Goal: Task Accomplishment & Management: Manage account settings

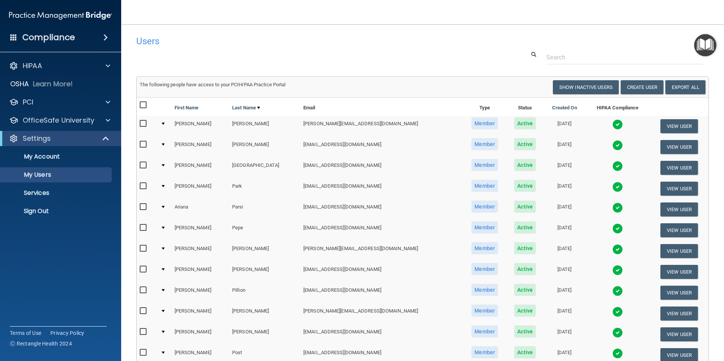
select select "20"
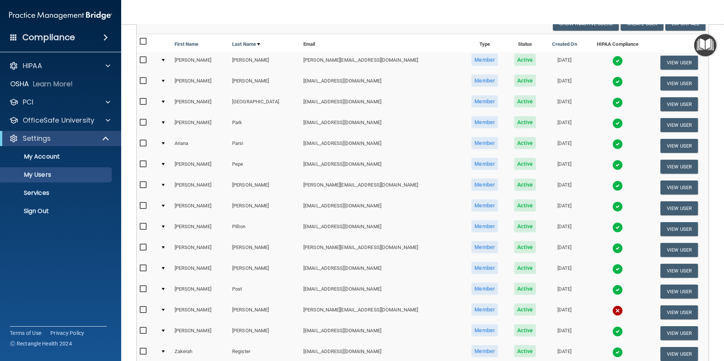
scroll to position [41, 0]
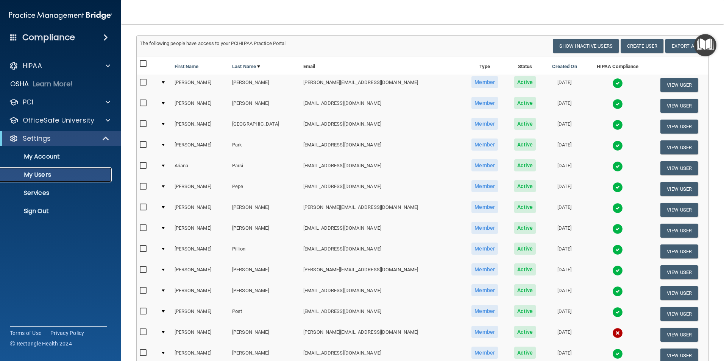
click at [46, 172] on p "My Users" at bounding box center [56, 175] width 103 height 8
click at [51, 175] on p "My Users" at bounding box center [56, 175] width 103 height 8
select select "20"
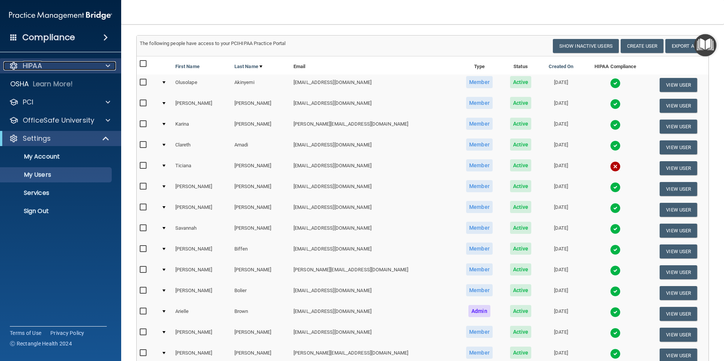
click at [95, 65] on div "HIPAA" at bounding box center [50, 65] width 94 height 9
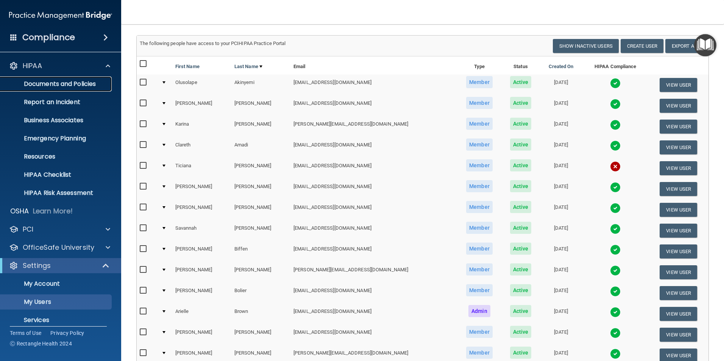
click at [89, 81] on p "Documents and Policies" at bounding box center [56, 84] width 103 height 8
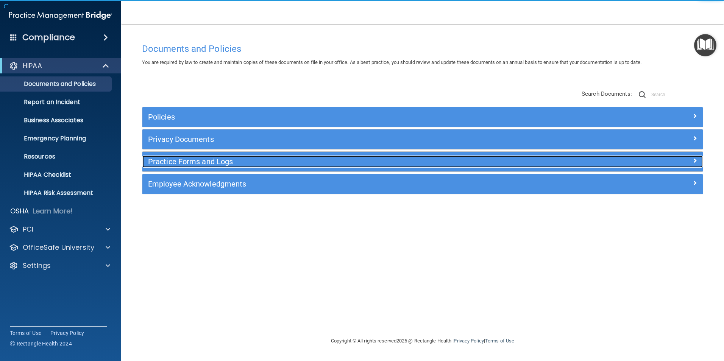
click at [193, 161] on h5 "Practice Forms and Logs" at bounding box center [352, 161] width 409 height 8
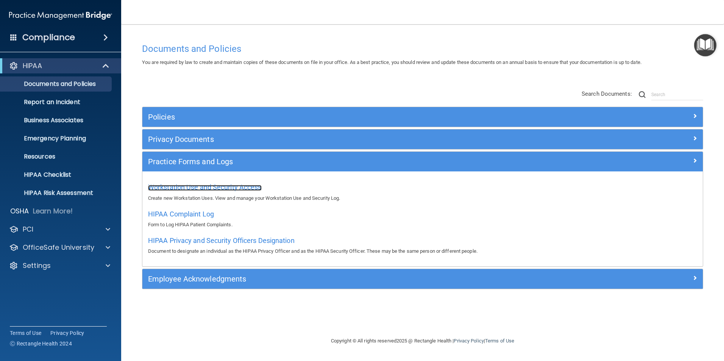
click at [182, 183] on span "Workstation Use and Security Access" at bounding box center [205, 187] width 114 height 8
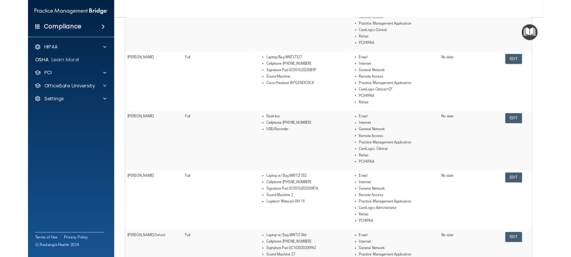
scroll to position [342, 0]
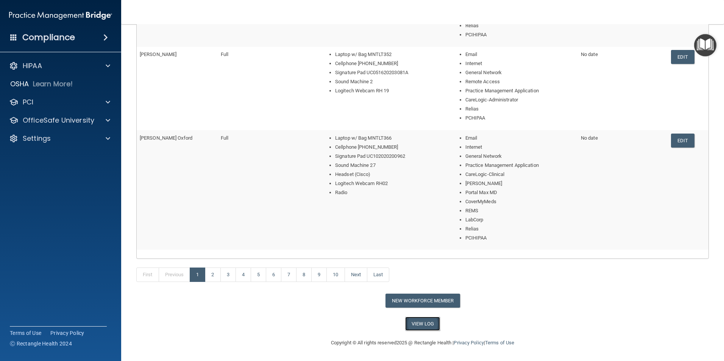
click at [415, 327] on link "View Log" at bounding box center [422, 324] width 35 height 14
click at [224, 271] on link "3" at bounding box center [228, 275] width 16 height 14
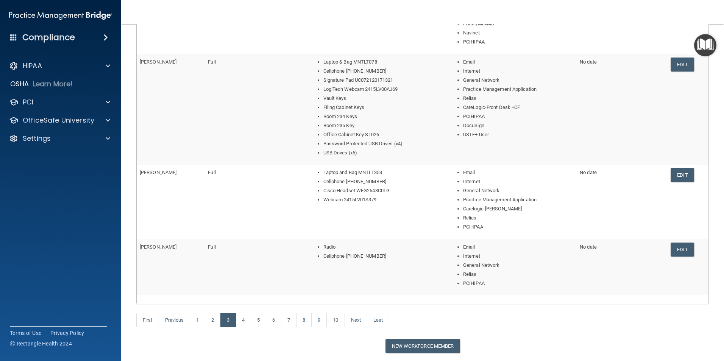
scroll to position [324, 0]
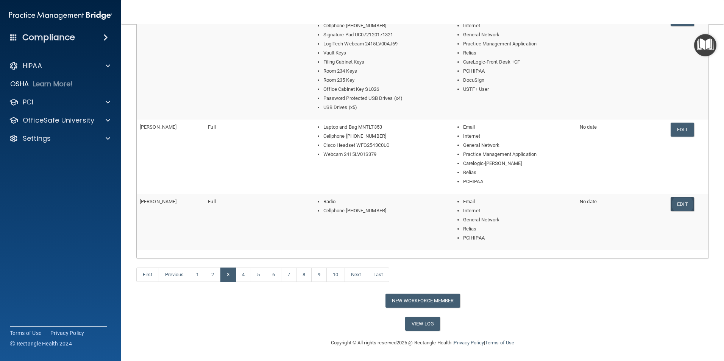
click at [684, 201] on link "Edit" at bounding box center [681, 204] width 23 height 14
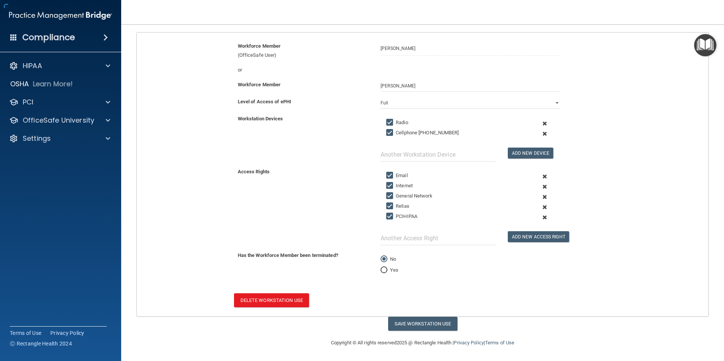
scroll to position [78, 0]
click at [422, 131] on label "Cellphone [PHONE_NUMBER]" at bounding box center [422, 132] width 72 height 9
click at [395, 131] on input "Cellphone [PHONE_NUMBER]" at bounding box center [390, 133] width 9 height 6
drag, startPoint x: 385, startPoint y: 132, endPoint x: 426, endPoint y: 129, distance: 41.7
click at [388, 132] on input "Cellphone [PHONE_NUMBER]" at bounding box center [390, 133] width 9 height 6
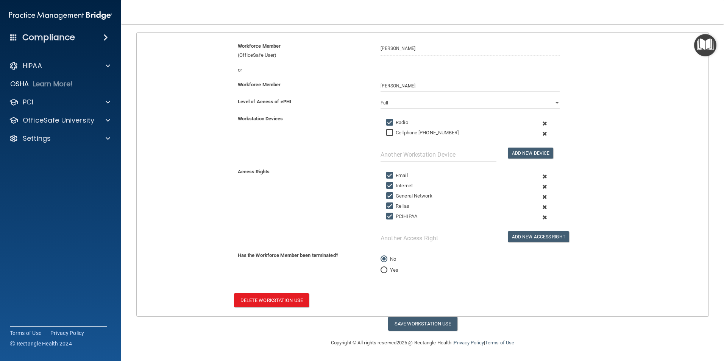
checkbox input "true"
click at [540, 133] on span at bounding box center [544, 134] width 19 height 10
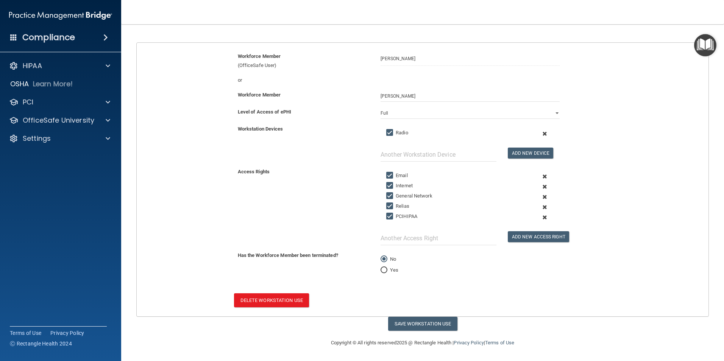
scroll to position [68, 0]
click at [433, 155] on input "text" at bounding box center [438, 155] width 116 height 14
click at [467, 152] on input "text" at bounding box center [438, 155] width 116 height 14
type input "Cellphone [PHONE_NUMBER]"
click at [518, 151] on button "Add New Device" at bounding box center [529, 153] width 45 height 11
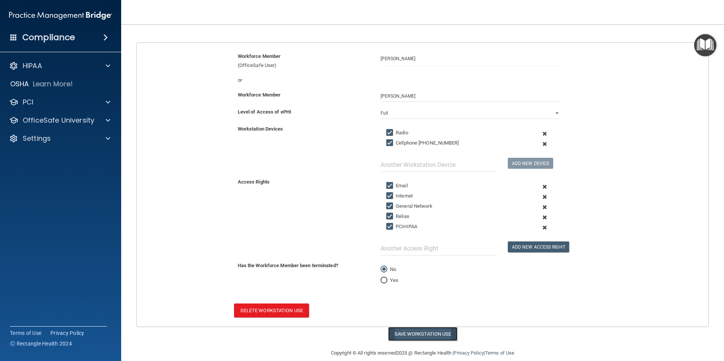
click at [418, 334] on button "Save Workstation Use" at bounding box center [422, 334] width 69 height 14
select select "? string:Full ?"
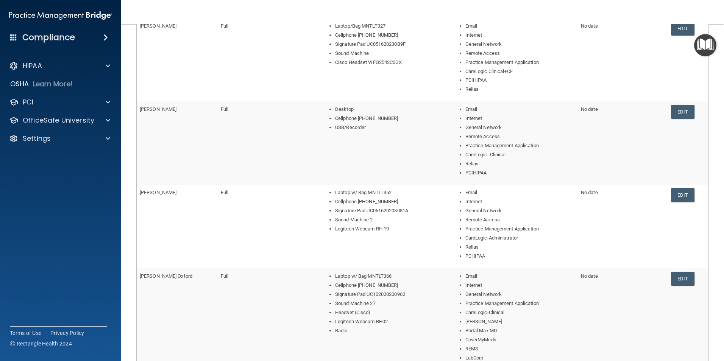
scroll to position [342, 0]
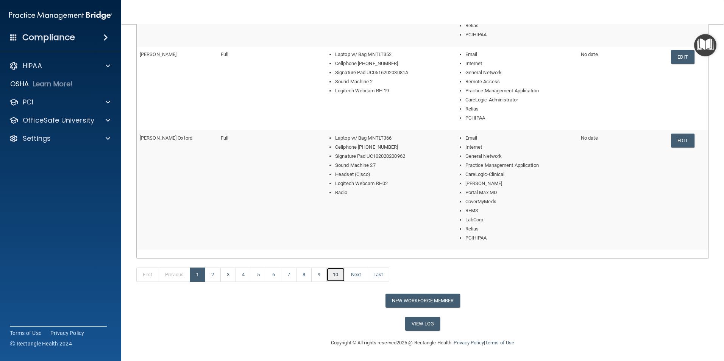
click at [339, 278] on link "10" at bounding box center [335, 275] width 18 height 14
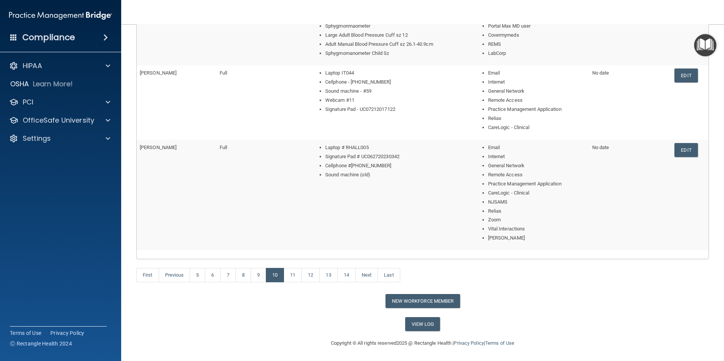
scroll to position [388, 0]
click at [351, 277] on link "14" at bounding box center [346, 275] width 18 height 14
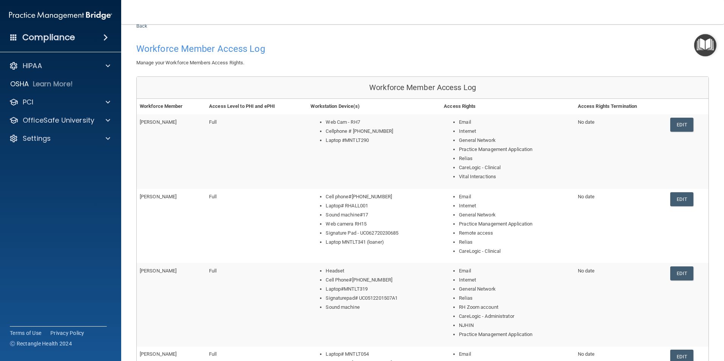
scroll to position [38, 0]
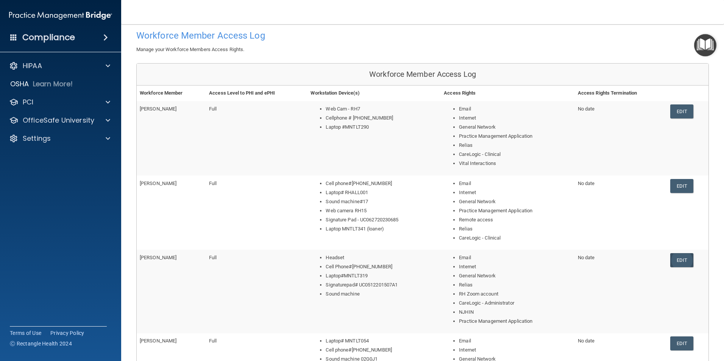
click at [676, 261] on link "Edit" at bounding box center [681, 260] width 23 height 14
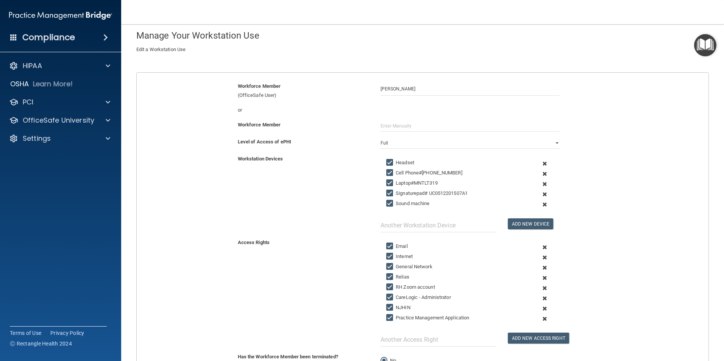
click at [540, 174] on span at bounding box center [544, 174] width 19 height 10
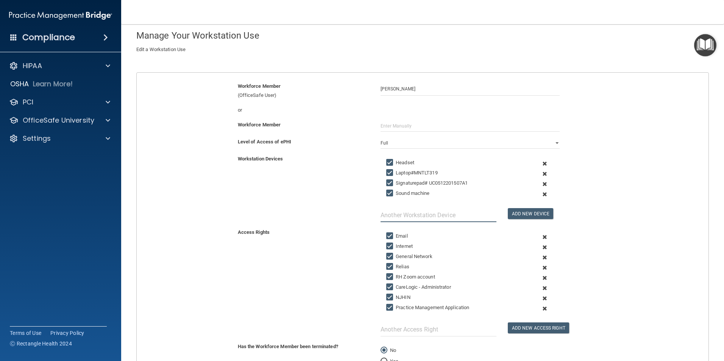
click at [437, 211] on input "text" at bounding box center [438, 215] width 116 height 14
type input "Cellphone [PHONE_NUMBER]"
click at [512, 213] on button "Add New Device" at bounding box center [529, 213] width 45 height 11
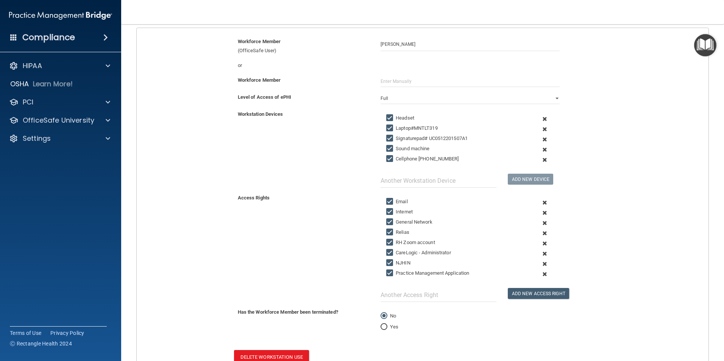
scroll to position [139, 0]
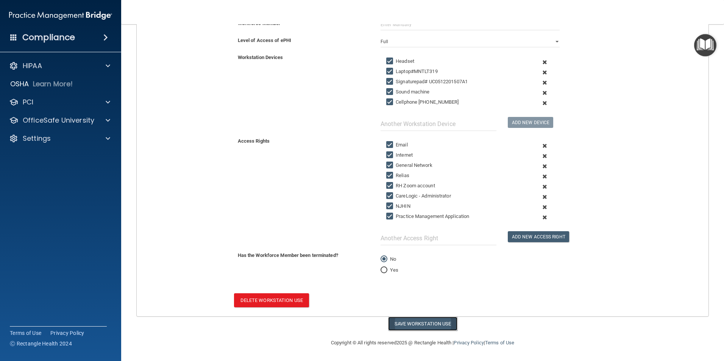
click at [403, 322] on button "Save Workstation Use" at bounding box center [422, 324] width 69 height 14
select select "? string:Full ?"
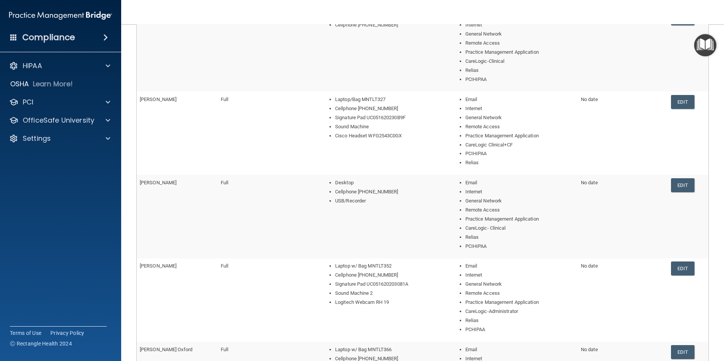
scroll to position [303, 0]
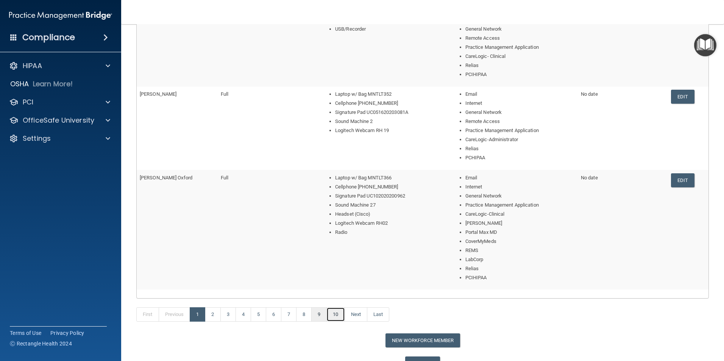
click at [337, 314] on link "10" at bounding box center [335, 314] width 18 height 14
click at [352, 315] on link "14" at bounding box center [346, 314] width 18 height 14
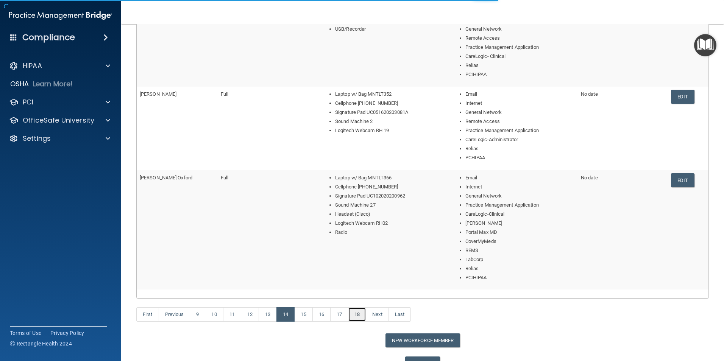
click at [363, 313] on link "18" at bounding box center [357, 314] width 18 height 14
click at [366, 314] on link "22" at bounding box center [359, 314] width 18 height 14
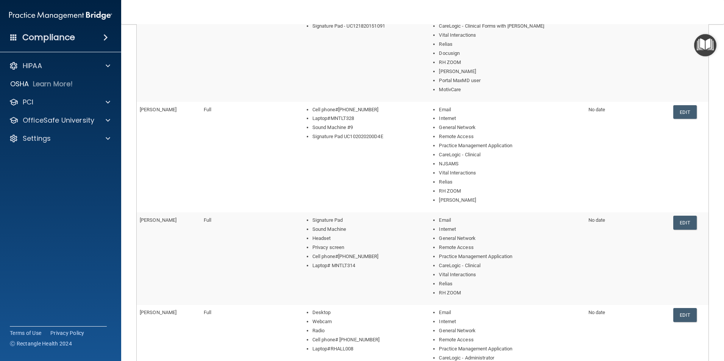
scroll to position [303, 0]
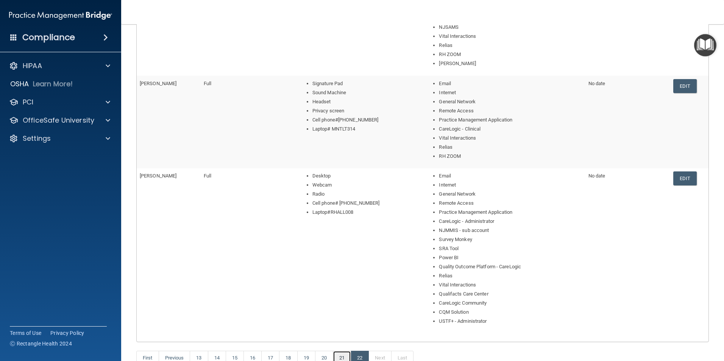
click at [344, 356] on link "21" at bounding box center [342, 358] width 18 height 14
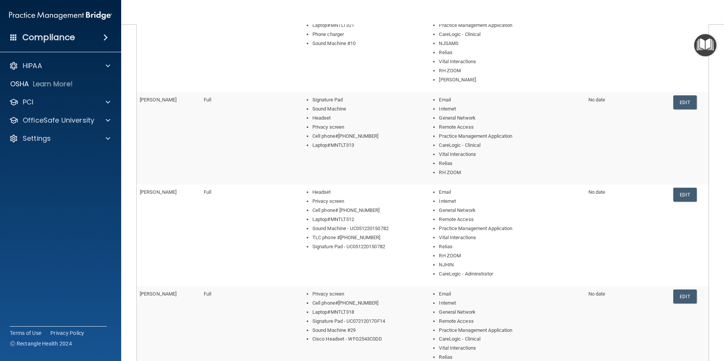
scroll to position [378, 0]
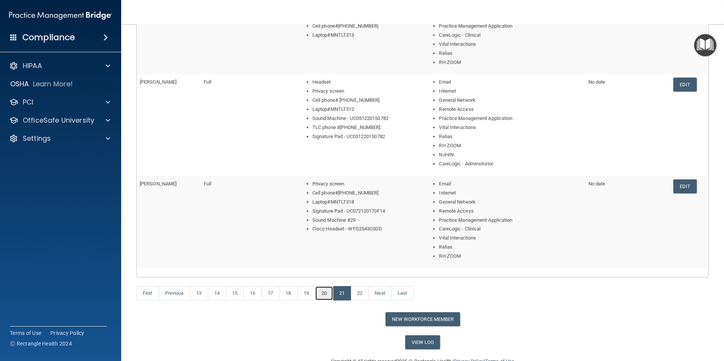
click at [325, 298] on link "20" at bounding box center [324, 293] width 18 height 14
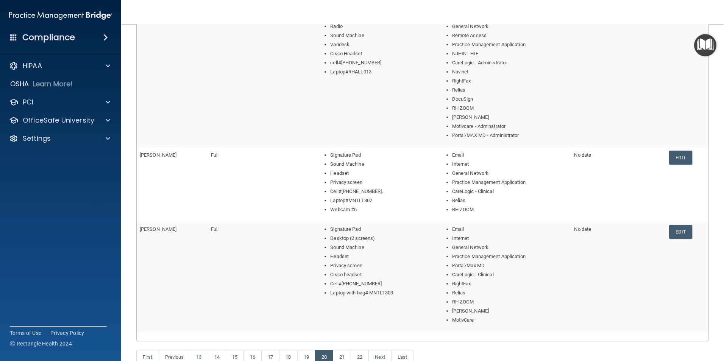
scroll to position [461, 0]
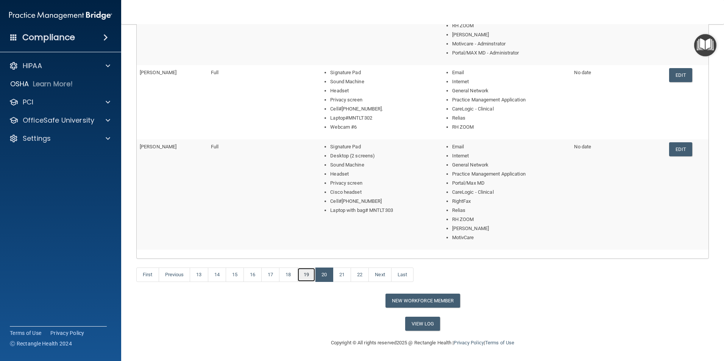
click at [313, 280] on link "19" at bounding box center [306, 275] width 18 height 14
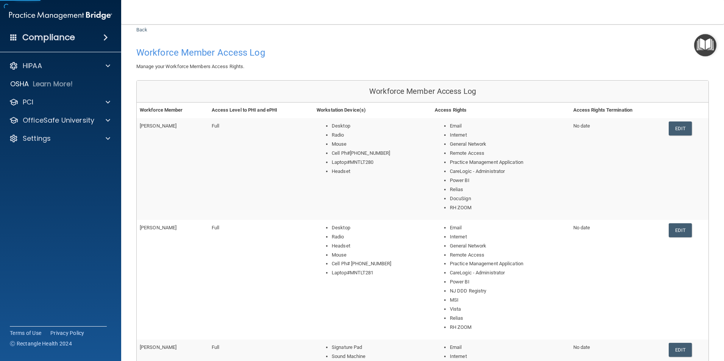
scroll to position [38, 0]
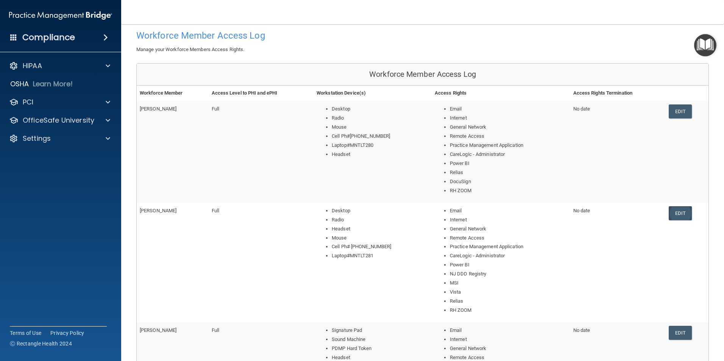
click at [674, 213] on link "Edit" at bounding box center [679, 213] width 23 height 14
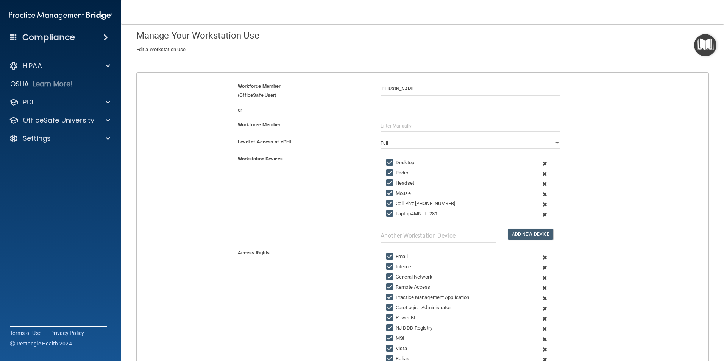
click at [539, 205] on span at bounding box center [544, 204] width 19 height 10
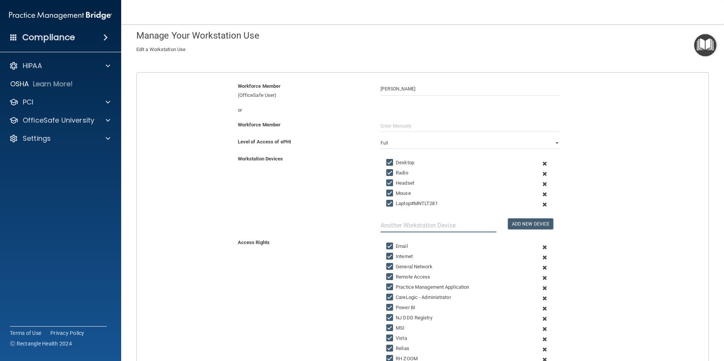
click at [430, 223] on input "text" at bounding box center [438, 225] width 116 height 14
type input "Cellphone [PHONE_NUMBER]"
click at [537, 219] on button "Add New Device" at bounding box center [529, 223] width 45 height 11
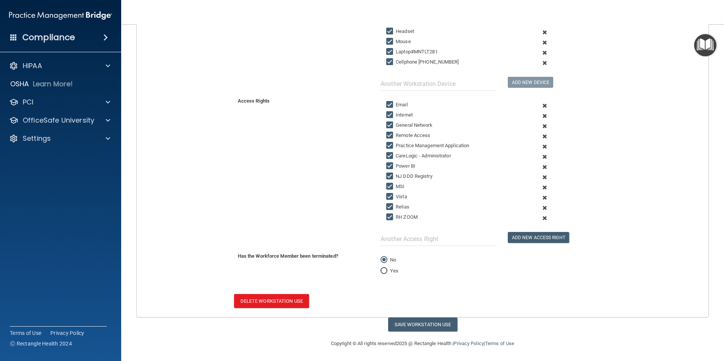
scroll to position [190, 0]
click at [428, 319] on button "Save Workstation Use" at bounding box center [422, 324] width 69 height 14
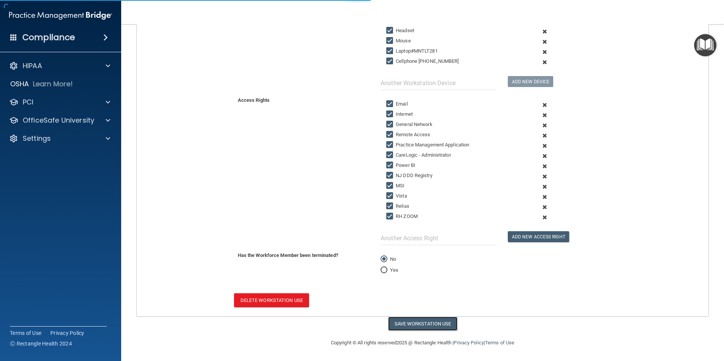
select select "? string:Full ?"
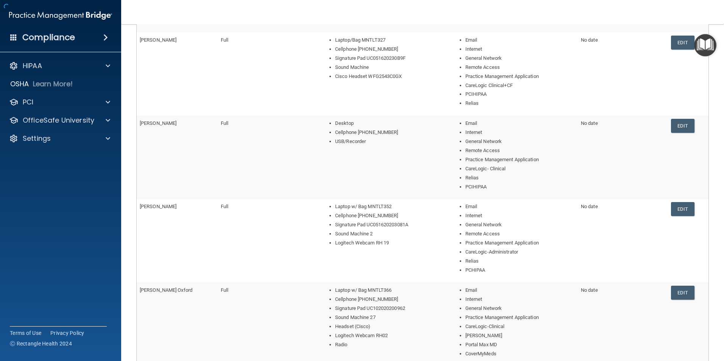
scroll to position [327, 0]
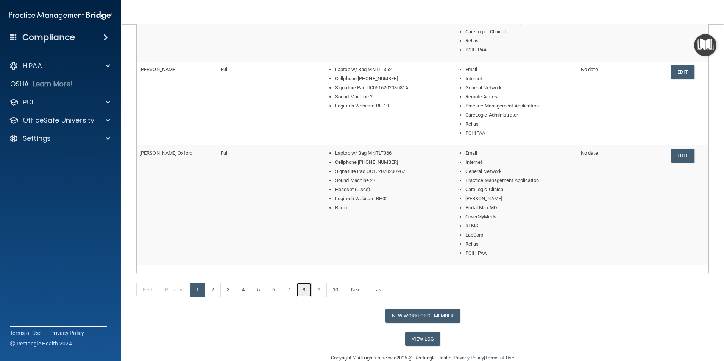
drag, startPoint x: 301, startPoint y: 288, endPoint x: 315, endPoint y: 292, distance: 14.1
click at [301, 288] on link "8" at bounding box center [304, 290] width 16 height 14
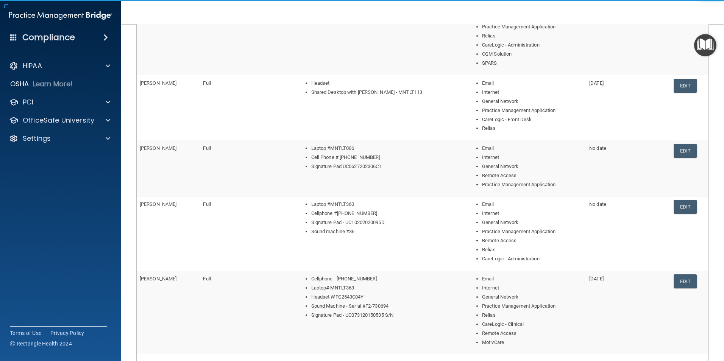
scroll to position [261, 0]
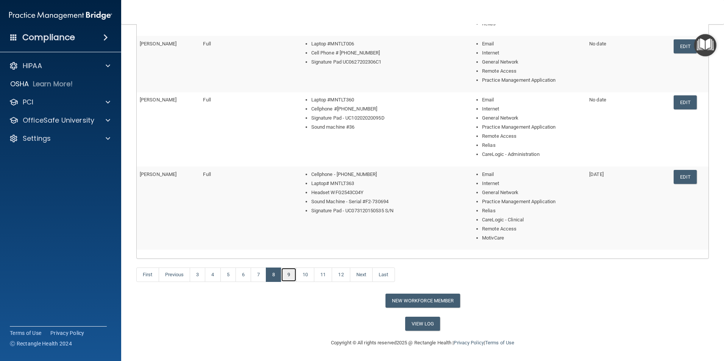
click at [286, 272] on link "9" at bounding box center [289, 275] width 16 height 14
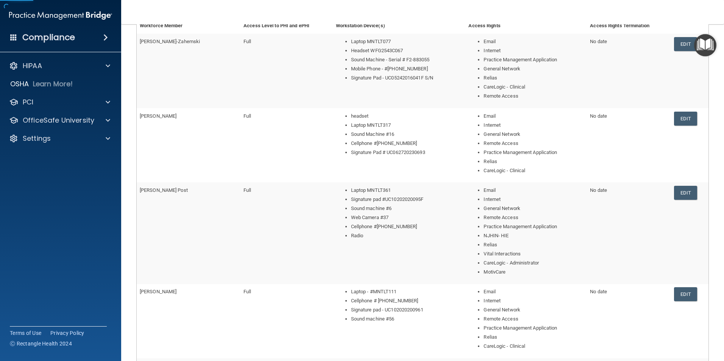
scroll to position [303, 0]
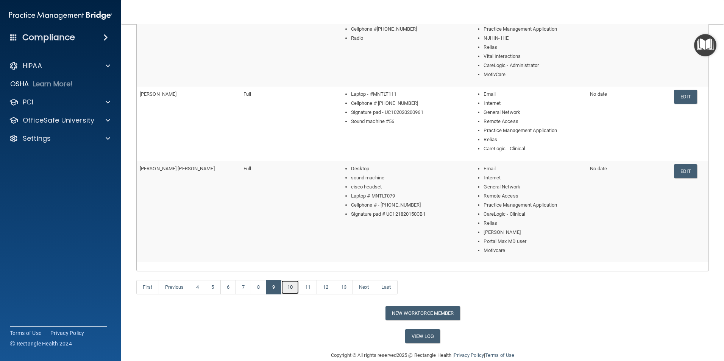
click at [291, 289] on link "10" at bounding box center [290, 287] width 18 height 14
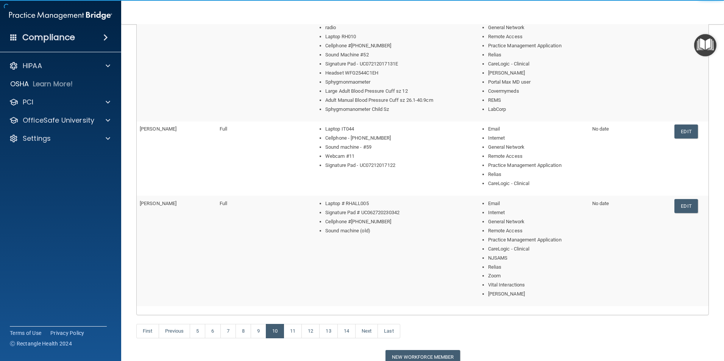
scroll to position [341, 0]
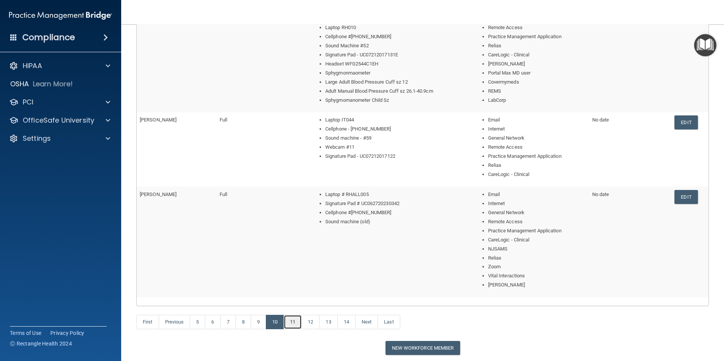
click at [296, 319] on link "11" at bounding box center [292, 322] width 18 height 14
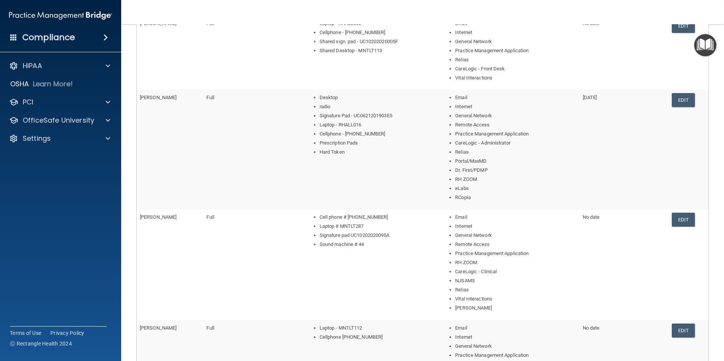
scroll to position [303, 0]
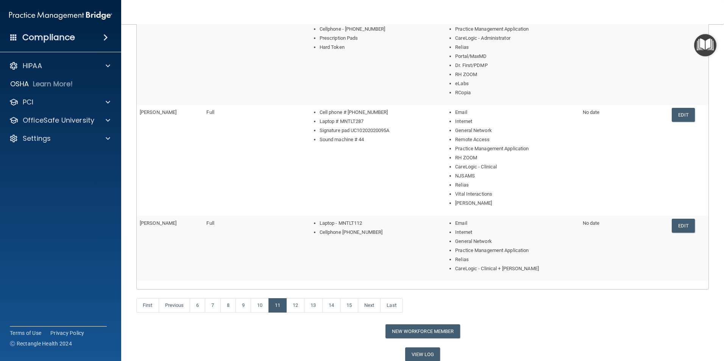
click at [300, 298] on div "First Previous 6 7 8 9 10 11 12 13 14 15 Next Last" at bounding box center [423, 306] width 584 height 35
click at [300, 304] on link "12" at bounding box center [295, 305] width 18 height 14
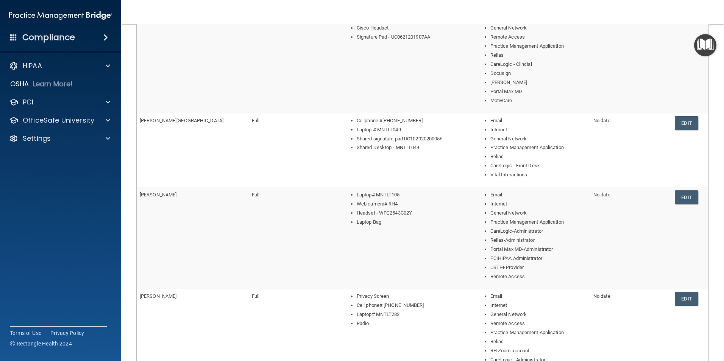
scroll to position [303, 0]
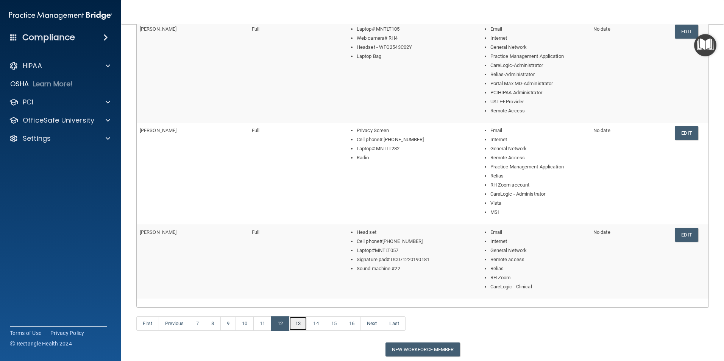
click at [303, 322] on link "13" at bounding box center [298, 323] width 18 height 14
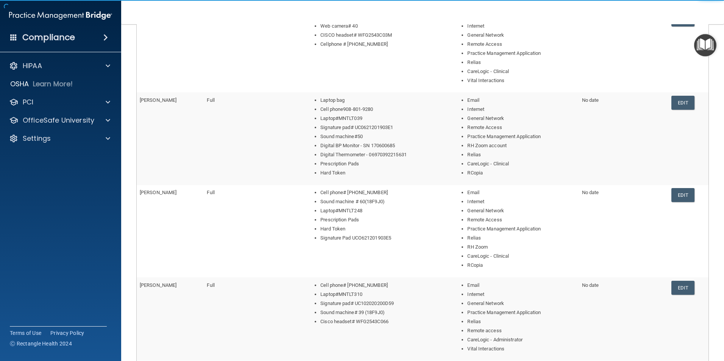
scroll to position [306, 0]
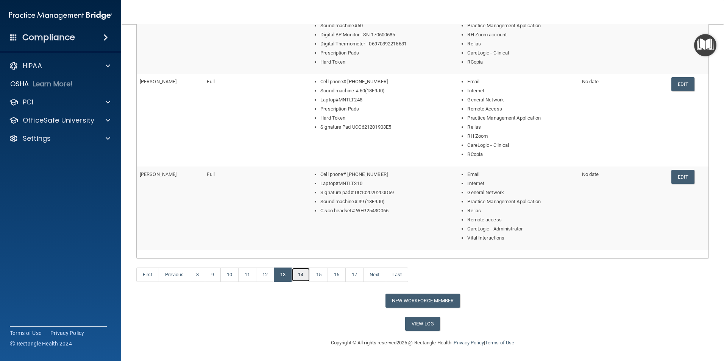
click at [305, 274] on link "14" at bounding box center [300, 275] width 18 height 14
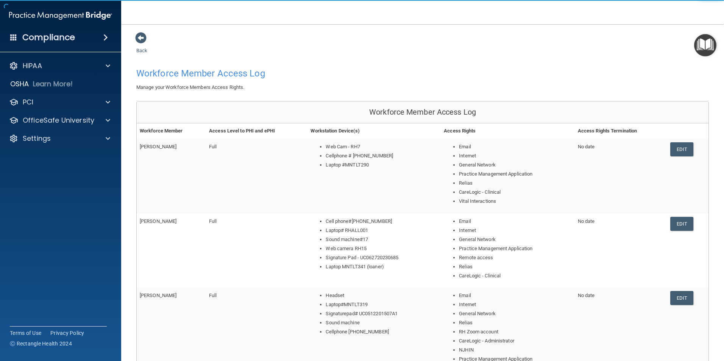
scroll to position [279, 0]
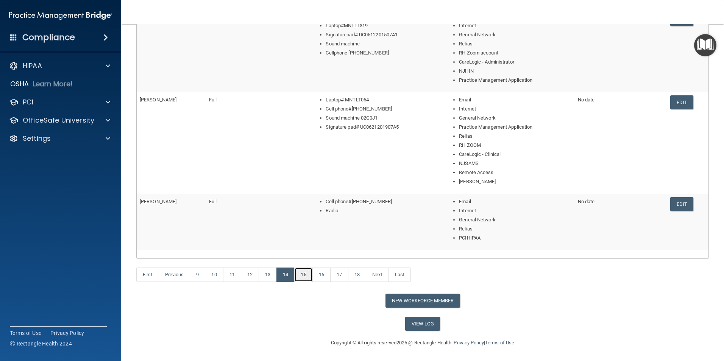
drag, startPoint x: 307, startPoint y: 275, endPoint x: 319, endPoint y: 285, distance: 14.8
click at [308, 275] on link "15" at bounding box center [303, 275] width 18 height 14
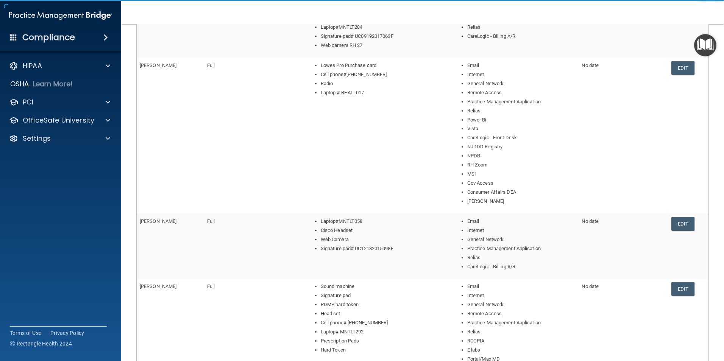
scroll to position [341, 0]
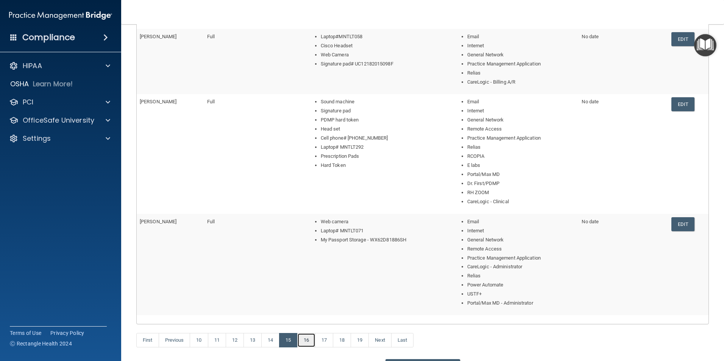
click at [307, 340] on link "16" at bounding box center [306, 340] width 18 height 14
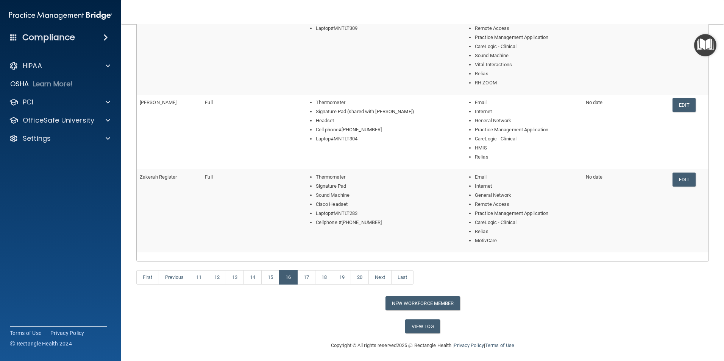
scroll to position [361, 0]
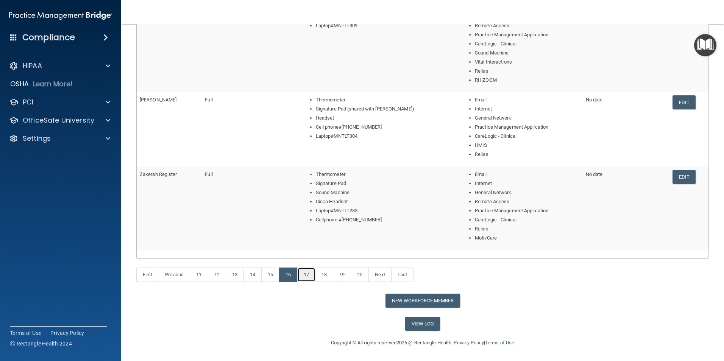
click at [314, 279] on link "17" at bounding box center [306, 275] width 18 height 14
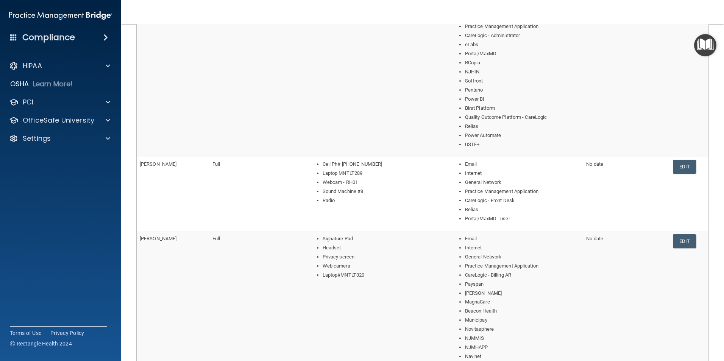
scroll to position [492, 0]
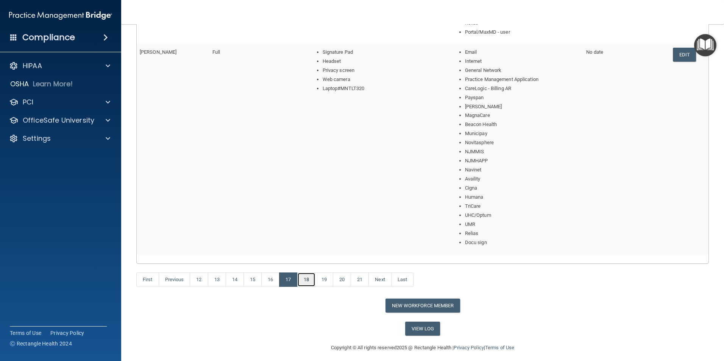
click at [309, 281] on link "18" at bounding box center [306, 279] width 18 height 14
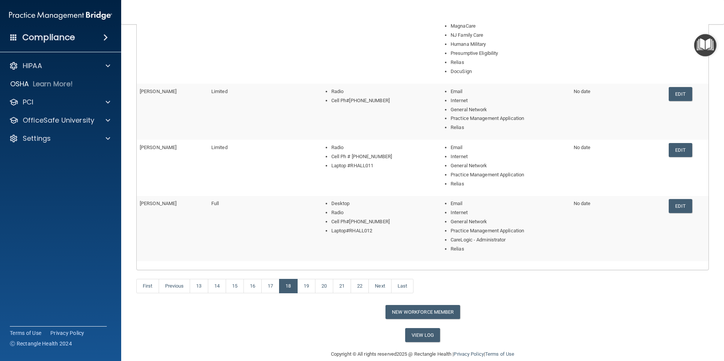
scroll to position [479, 0]
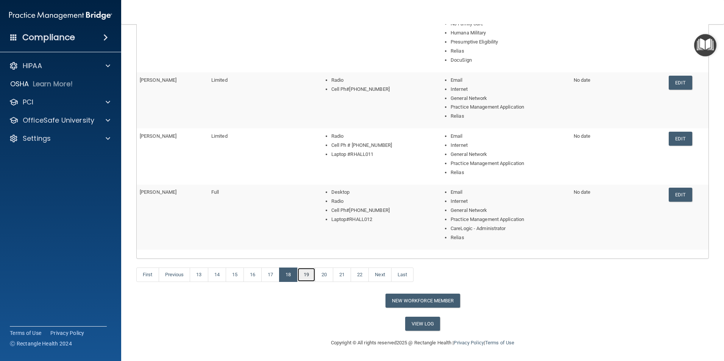
click at [308, 275] on link "19" at bounding box center [306, 275] width 18 height 14
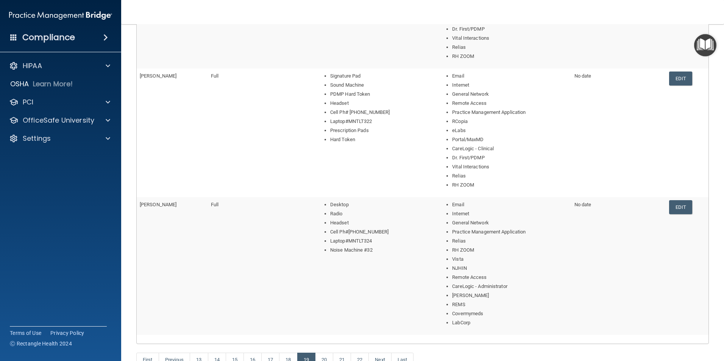
scroll to position [506, 0]
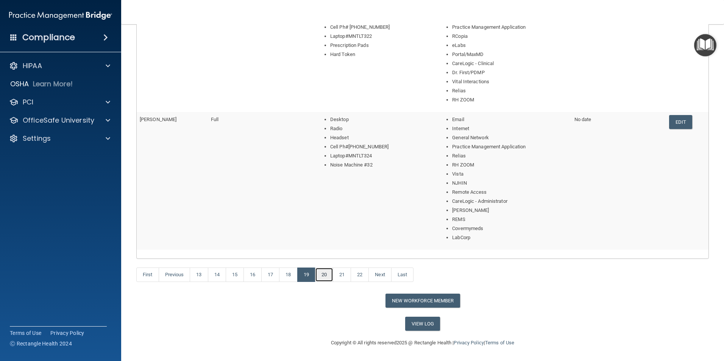
click at [324, 276] on link "20" at bounding box center [324, 275] width 18 height 14
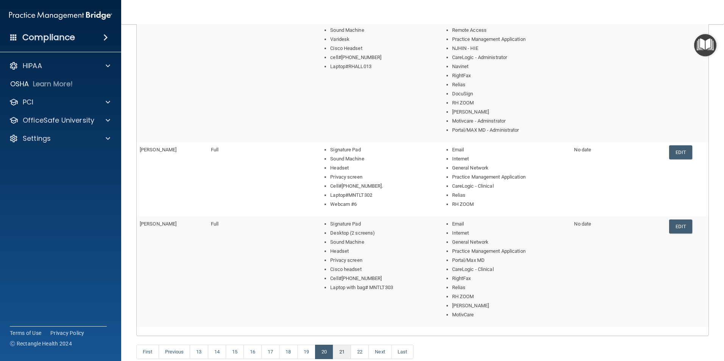
scroll to position [461, 0]
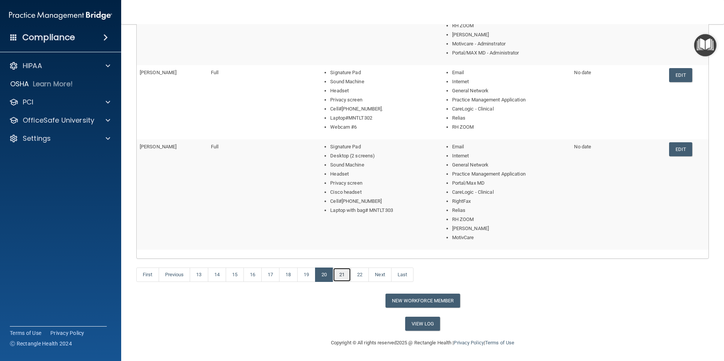
click at [339, 281] on link "21" at bounding box center [342, 275] width 18 height 14
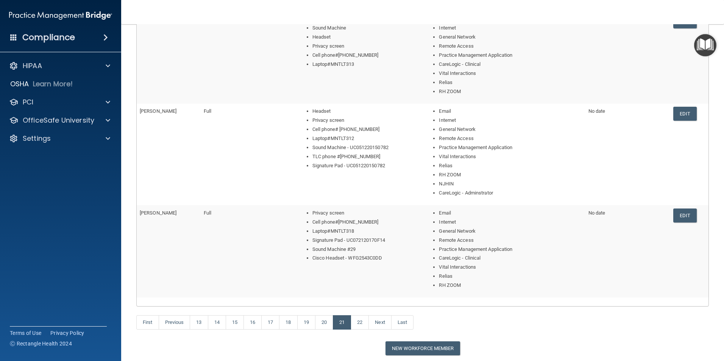
scroll to position [397, 0]
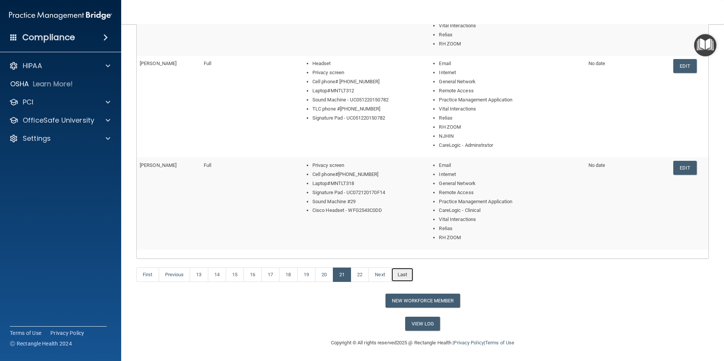
click at [409, 275] on link "Last" at bounding box center [402, 275] width 22 height 14
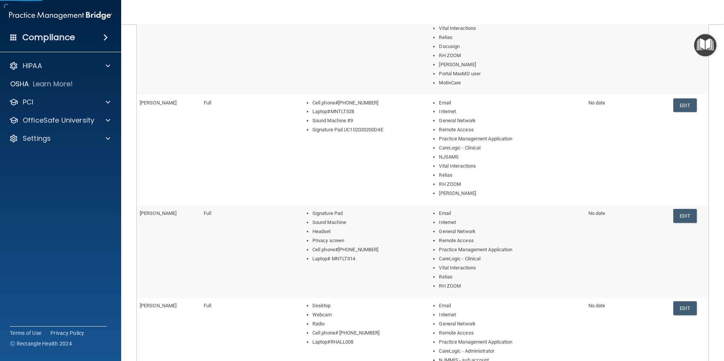
scroll to position [341, 0]
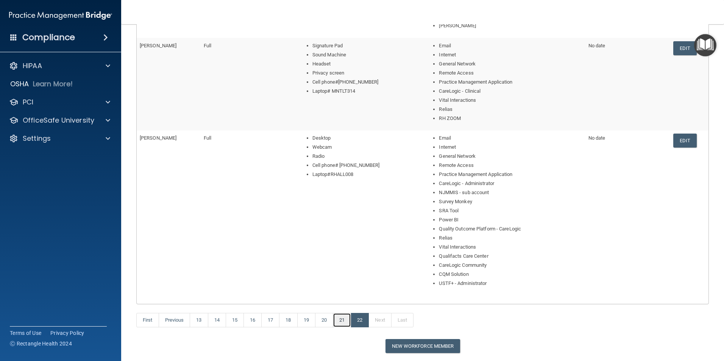
click at [344, 322] on link "21" at bounding box center [342, 320] width 18 height 14
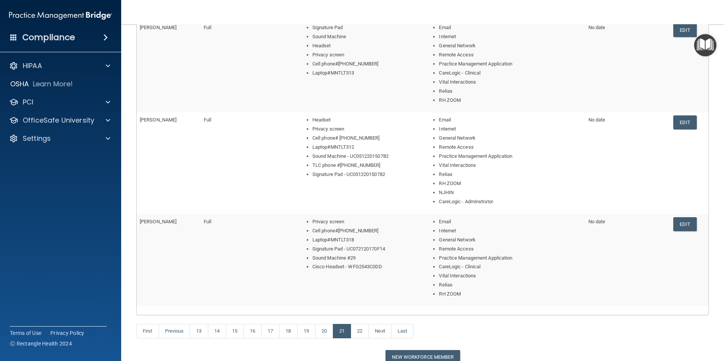
click at [670, 121] on td "Edit" at bounding box center [689, 162] width 38 height 101
click at [674, 124] on link "Edit" at bounding box center [684, 122] width 23 height 14
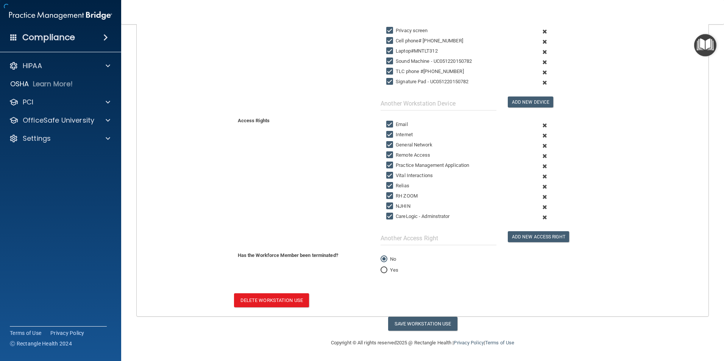
scroll to position [180, 0]
click at [539, 42] on span at bounding box center [544, 42] width 19 height 10
click at [540, 70] on span at bounding box center [544, 72] width 19 height 10
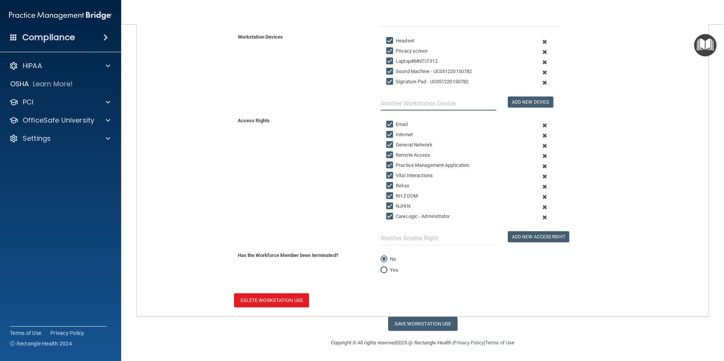
click at [440, 104] on input "text" at bounding box center [438, 103] width 116 height 14
type input "Cellphone [PHONE_NUMBER]"
click at [539, 99] on button "Add New Device" at bounding box center [529, 101] width 45 height 11
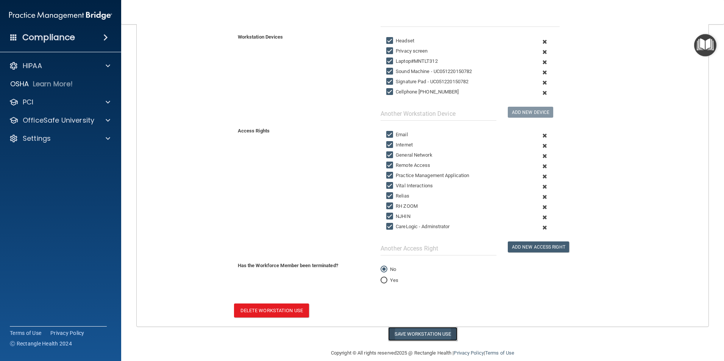
click at [423, 333] on button "Save Workstation Use" at bounding box center [422, 334] width 69 height 14
select select "? string:Full ?"
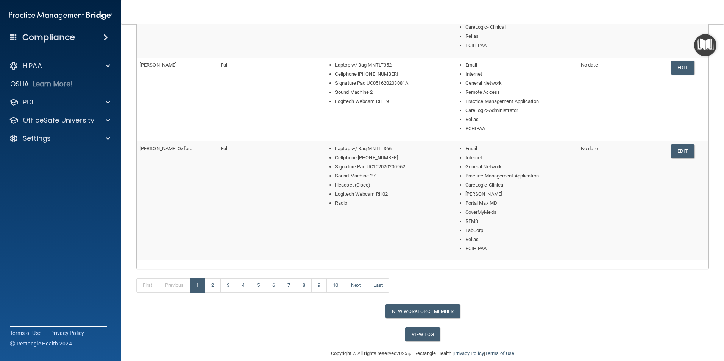
scroll to position [342, 0]
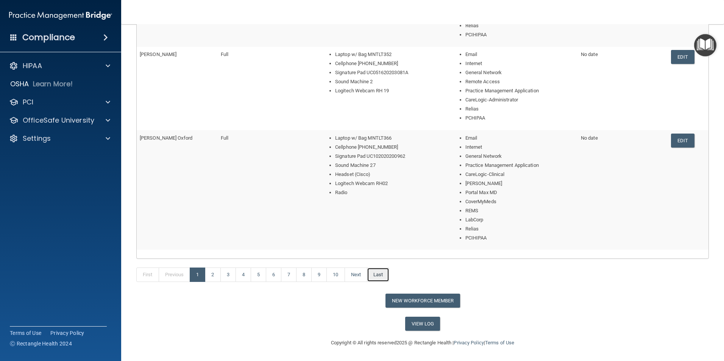
drag, startPoint x: 377, startPoint y: 274, endPoint x: 367, endPoint y: 285, distance: 14.5
click at [377, 274] on link "Last" at bounding box center [378, 275] width 22 height 14
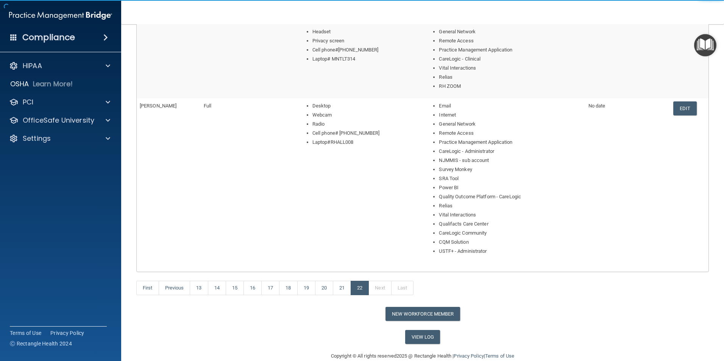
scroll to position [378, 0]
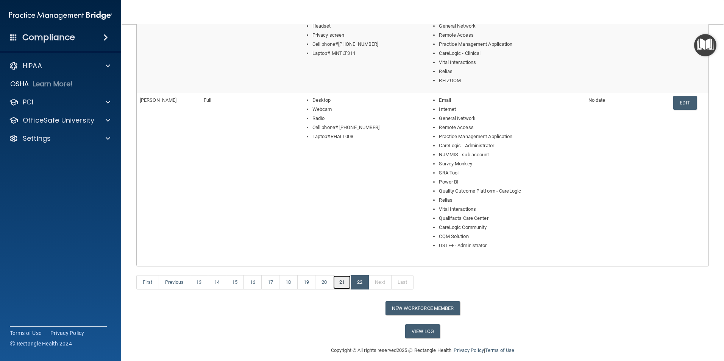
click at [346, 285] on link "21" at bounding box center [342, 282] width 18 height 14
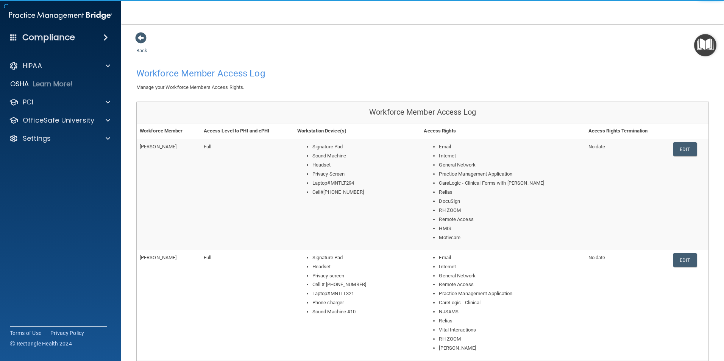
drag, startPoint x: 677, startPoint y: 145, endPoint x: 384, endPoint y: 237, distance: 306.0
click at [677, 145] on link "Edit" at bounding box center [684, 149] width 23 height 14
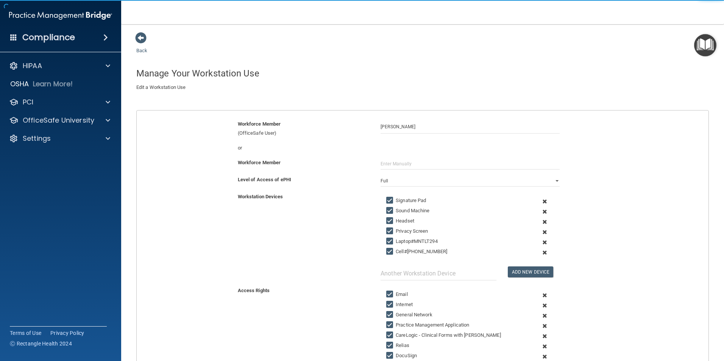
click at [540, 252] on span at bounding box center [544, 252] width 19 height 10
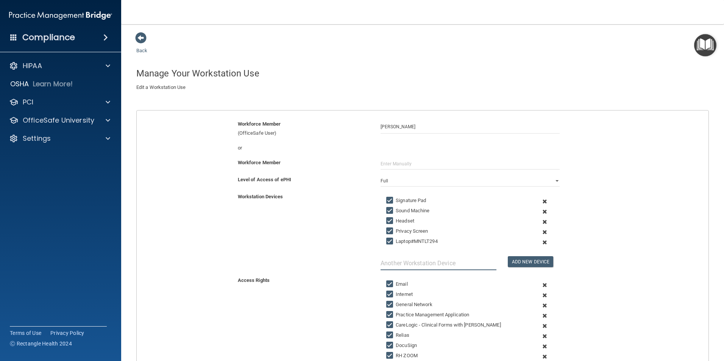
click at [440, 263] on input "text" at bounding box center [438, 263] width 116 height 14
type input "Cellphone [PHONE_NUMBER]"
click at [524, 262] on button "Add New Device" at bounding box center [529, 261] width 45 height 11
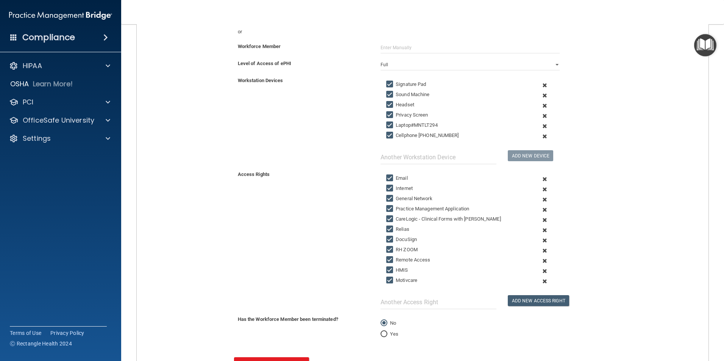
scroll to position [180, 0]
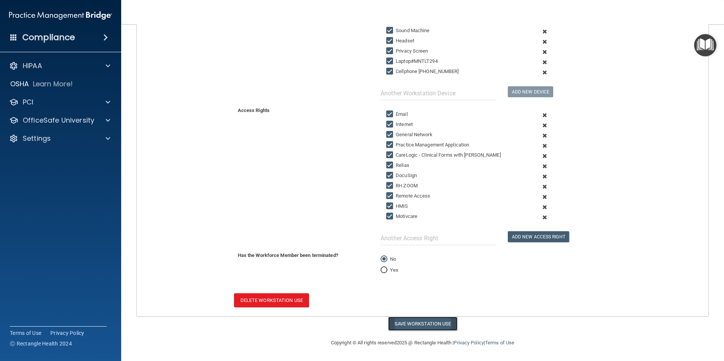
click at [409, 327] on button "Save Workstation Use" at bounding box center [422, 324] width 69 height 14
select select "? string:Full ?"
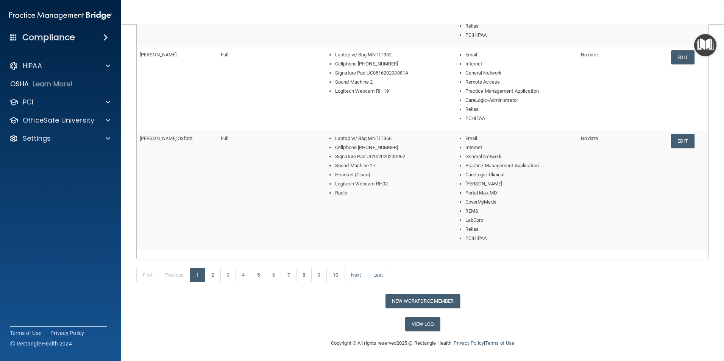
scroll to position [342, 0]
click at [212, 274] on link "2" at bounding box center [213, 275] width 16 height 14
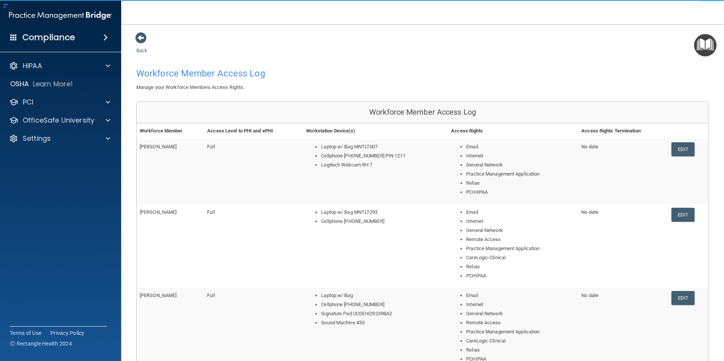
scroll to position [297, 0]
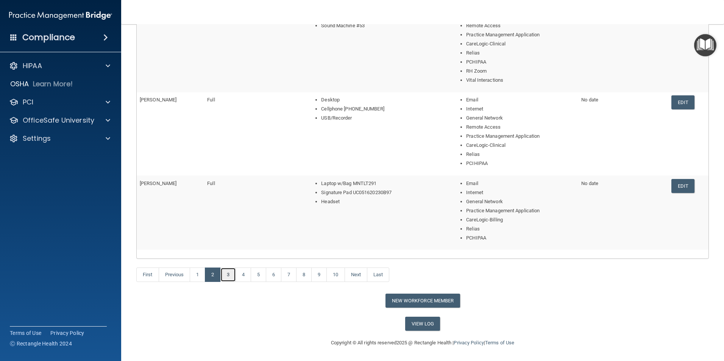
drag, startPoint x: 231, startPoint y: 273, endPoint x: 241, endPoint y: 293, distance: 22.3
click at [231, 272] on link "3" at bounding box center [228, 275] width 16 height 14
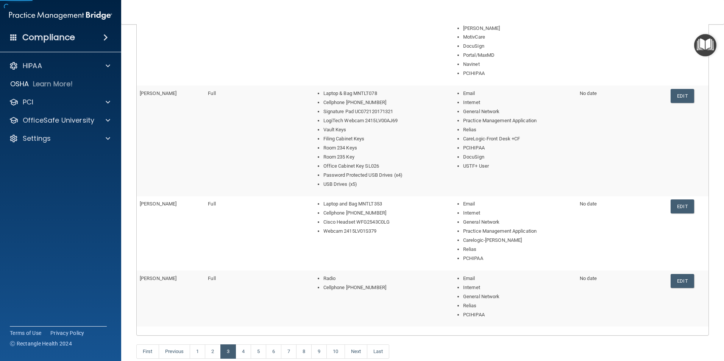
scroll to position [324, 0]
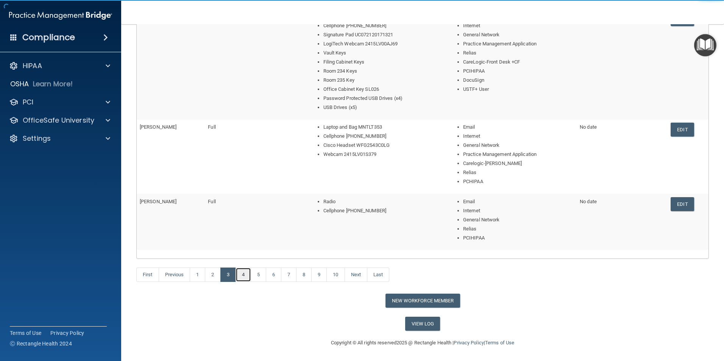
click at [243, 276] on link "4" at bounding box center [243, 275] width 16 height 14
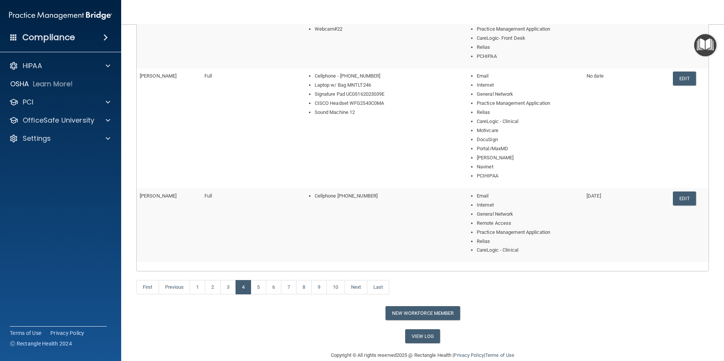
scroll to position [370, 0]
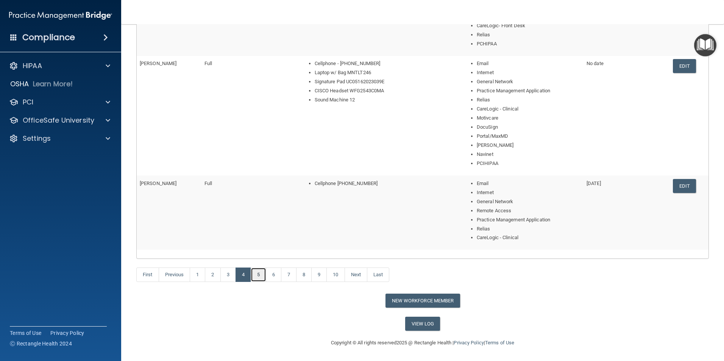
click at [258, 278] on link "5" at bounding box center [259, 275] width 16 height 14
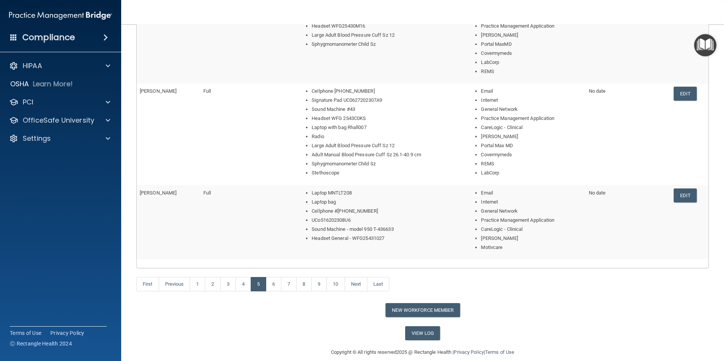
scroll to position [361, 0]
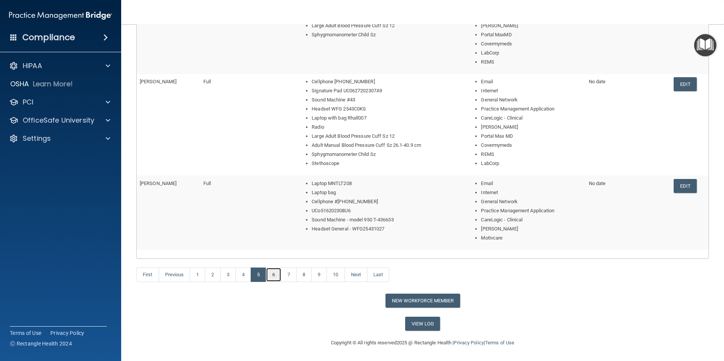
click at [271, 275] on link "6" at bounding box center [274, 275] width 16 height 14
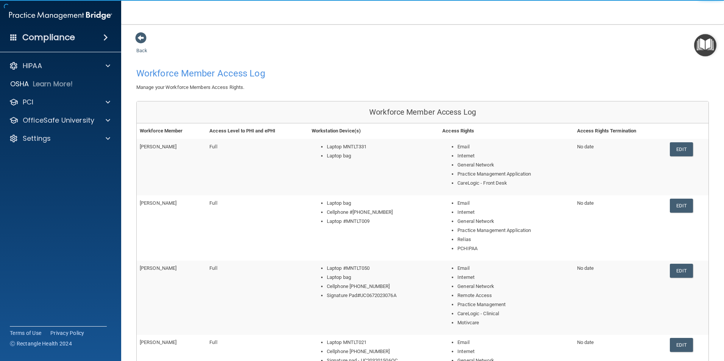
scroll to position [224, 0]
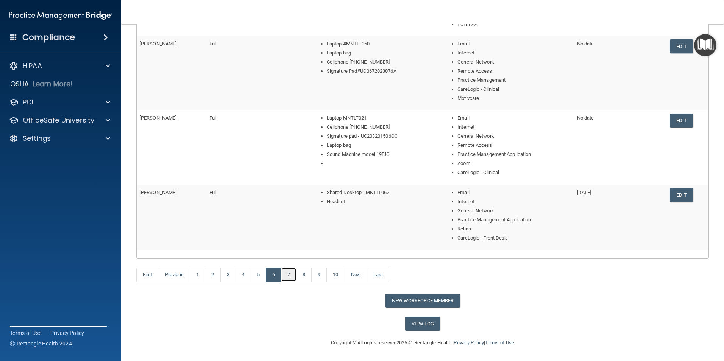
click at [291, 277] on link "7" at bounding box center [289, 275] width 16 height 14
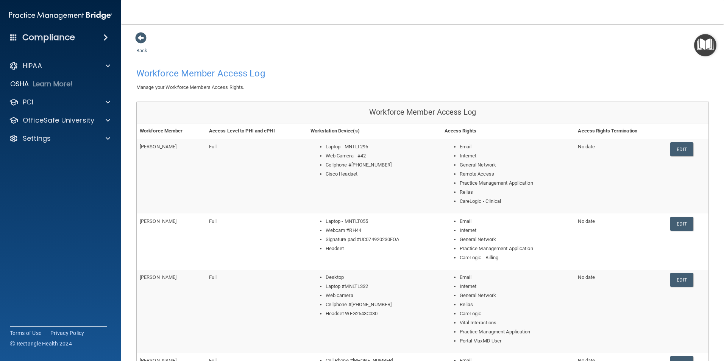
scroll to position [233, 0]
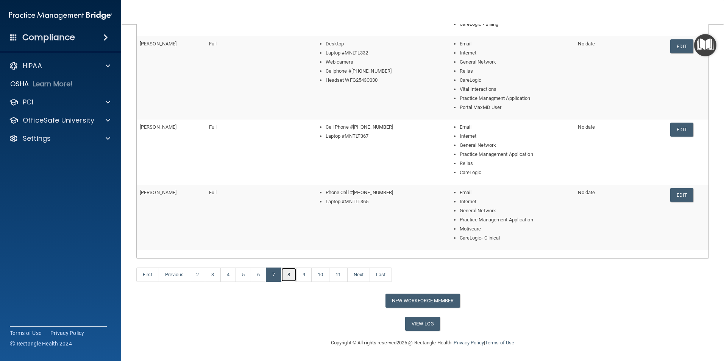
click at [295, 273] on link "8" at bounding box center [289, 275] width 16 height 14
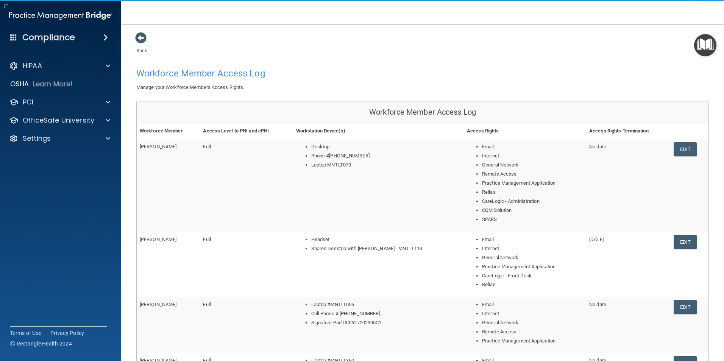
scroll to position [261, 0]
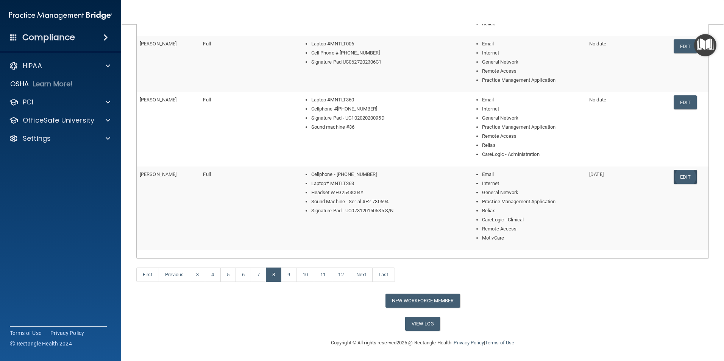
click at [681, 176] on link "Edit" at bounding box center [684, 177] width 23 height 14
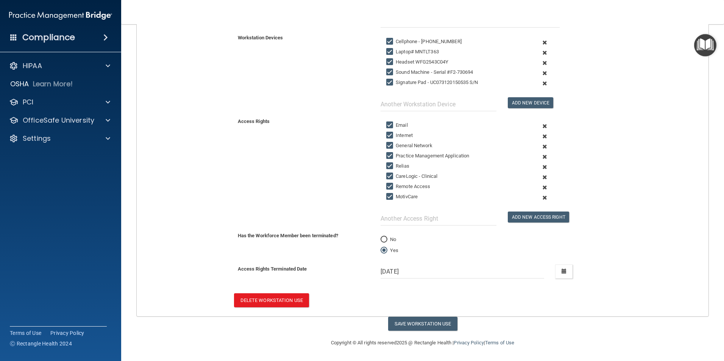
scroll to position [159, 0]
click at [258, 296] on button "Delete Workstation Use" at bounding box center [271, 300] width 75 height 14
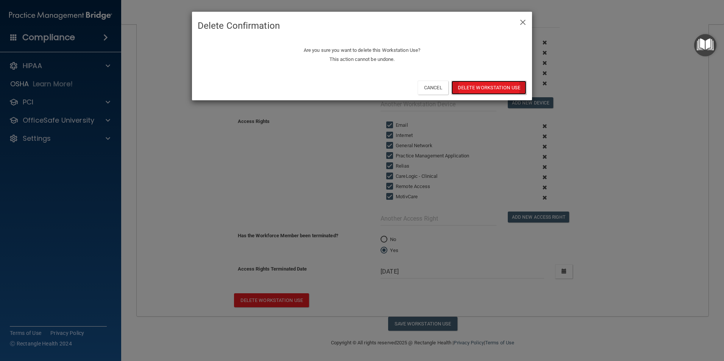
click at [498, 88] on button "Delete Workstation Use" at bounding box center [488, 88] width 75 height 14
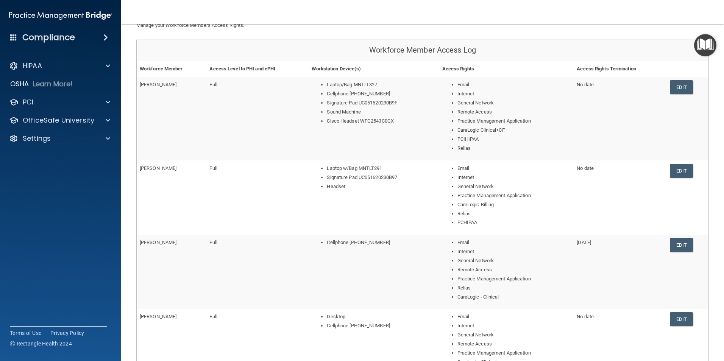
scroll to position [227, 0]
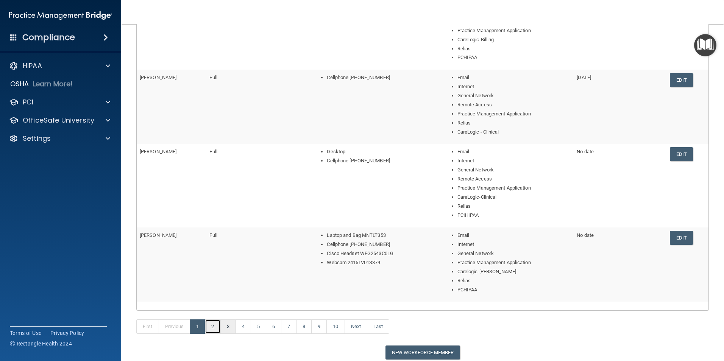
click at [212, 326] on link "2" at bounding box center [213, 326] width 16 height 14
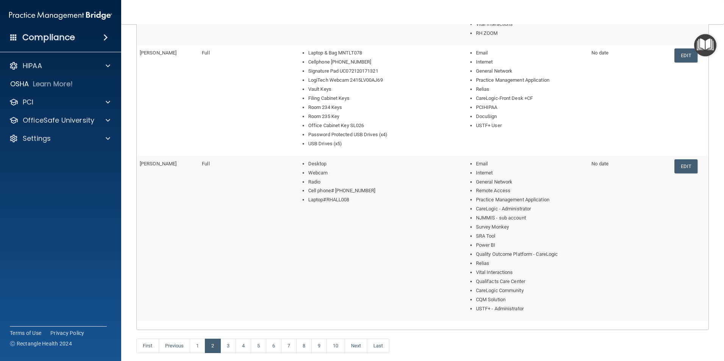
scroll to position [488, 0]
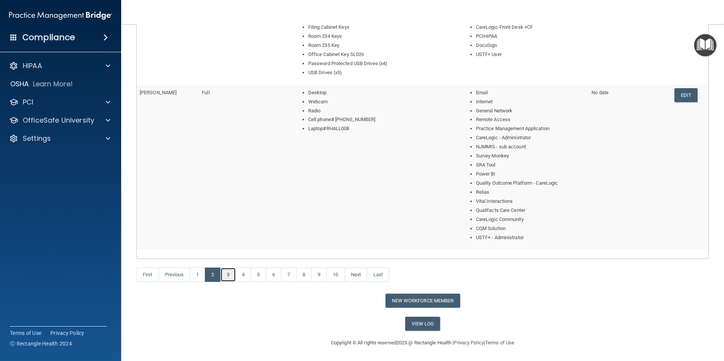
click at [230, 274] on link "3" at bounding box center [228, 275] width 16 height 14
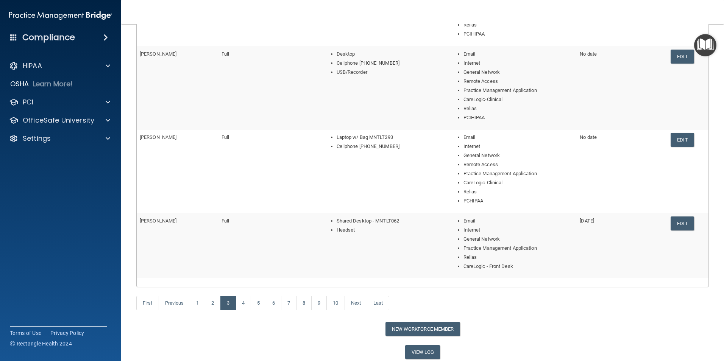
scroll to position [341, 0]
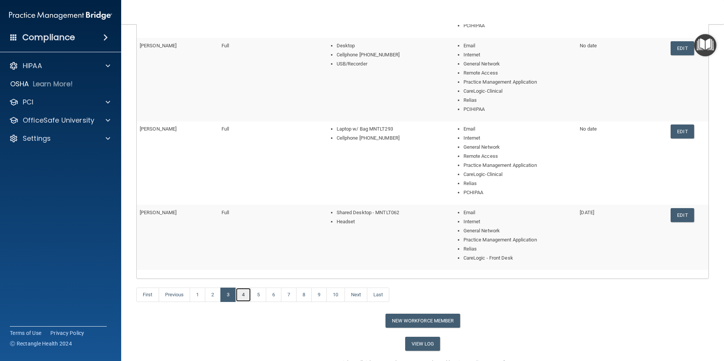
click at [244, 298] on link "4" at bounding box center [243, 295] width 16 height 14
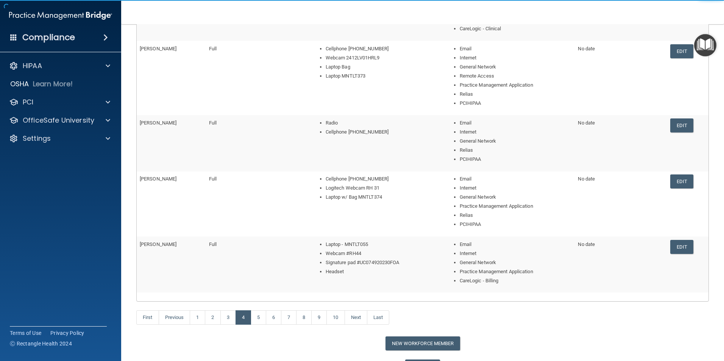
scroll to position [189, 0]
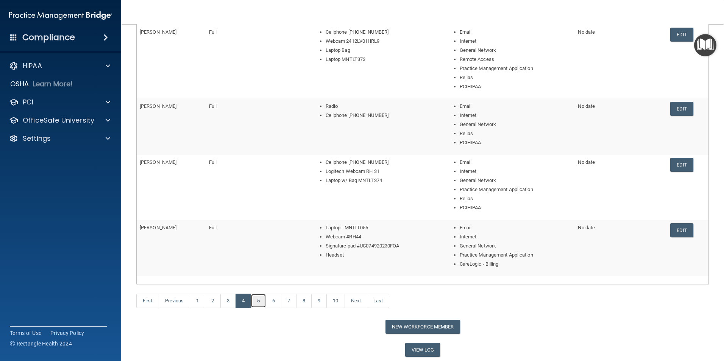
click at [258, 298] on link "5" at bounding box center [259, 301] width 16 height 14
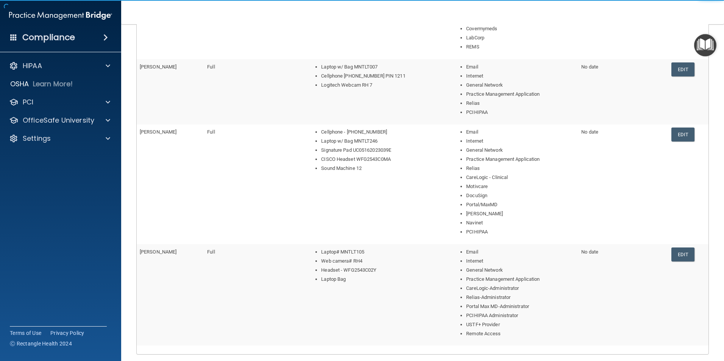
scroll to position [361, 0]
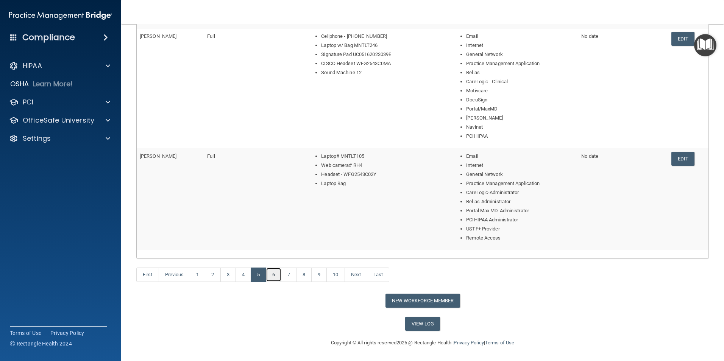
click at [277, 270] on link "6" at bounding box center [274, 275] width 16 height 14
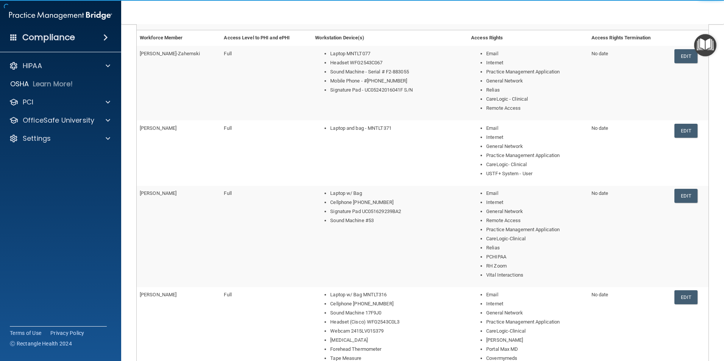
scroll to position [265, 0]
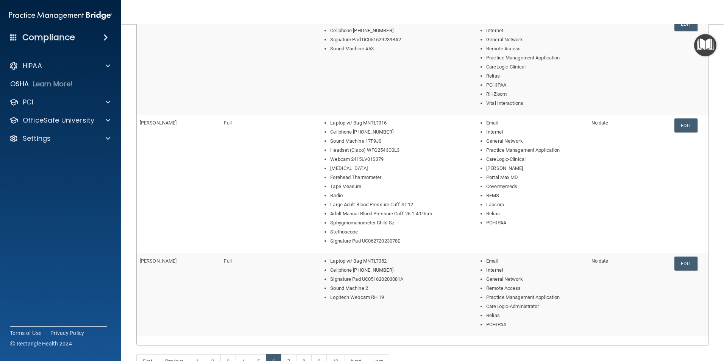
drag, startPoint x: 676, startPoint y: 122, endPoint x: 392, endPoint y: 125, distance: 283.5
click at [675, 122] on link "Edit" at bounding box center [685, 125] width 23 height 14
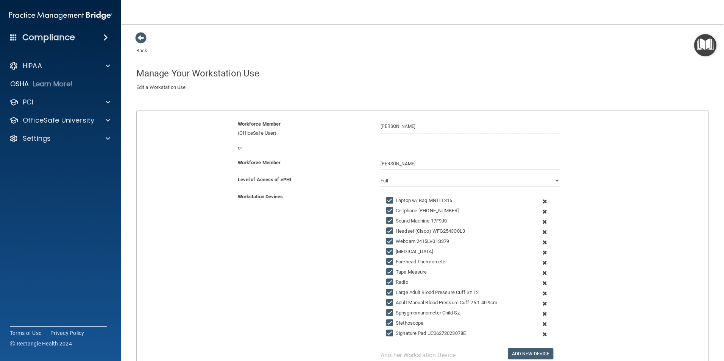
click at [540, 210] on span at bounding box center [544, 212] width 19 height 10
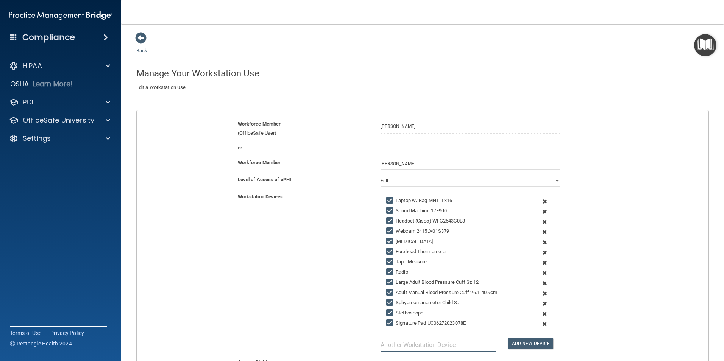
click at [409, 344] on input "text" at bounding box center [438, 345] width 116 height 14
drag, startPoint x: 461, startPoint y: 345, endPoint x: 454, endPoint y: 344, distance: 7.6
click at [452, 343] on input "Cellphone [PHONE_NUMBER] pin 74255" at bounding box center [438, 345] width 116 height 14
type input "Cellphone [PHONE_NUMBER] Pin 74255"
click at [516, 344] on button "Add New Device" at bounding box center [529, 343] width 45 height 11
